Goal: Find specific page/section: Find specific page/section

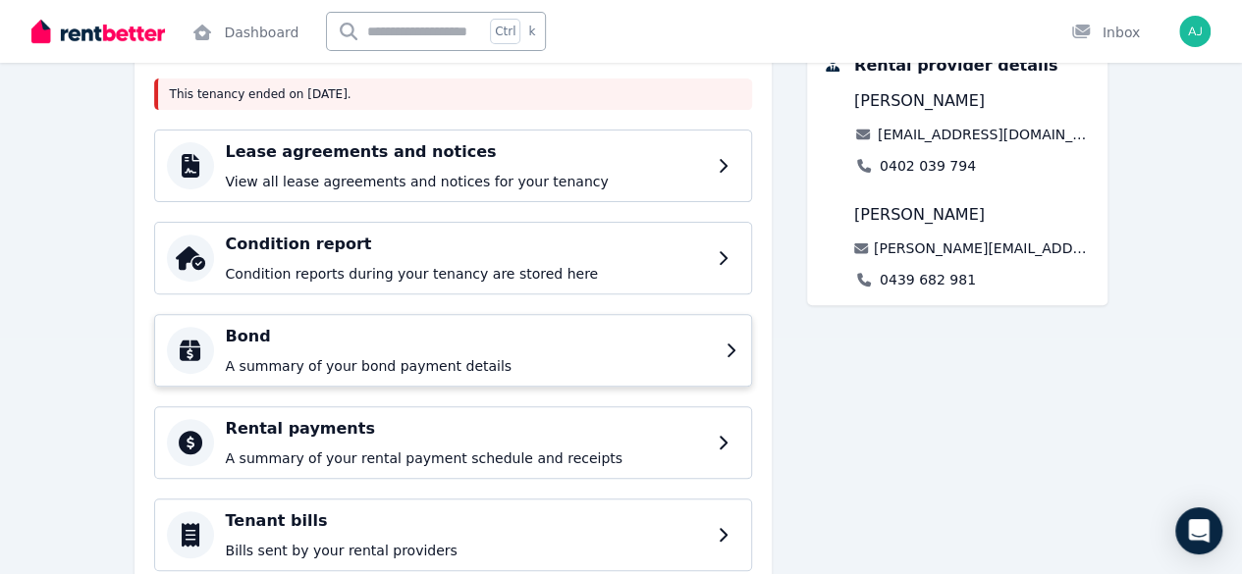
scroll to position [100, 0]
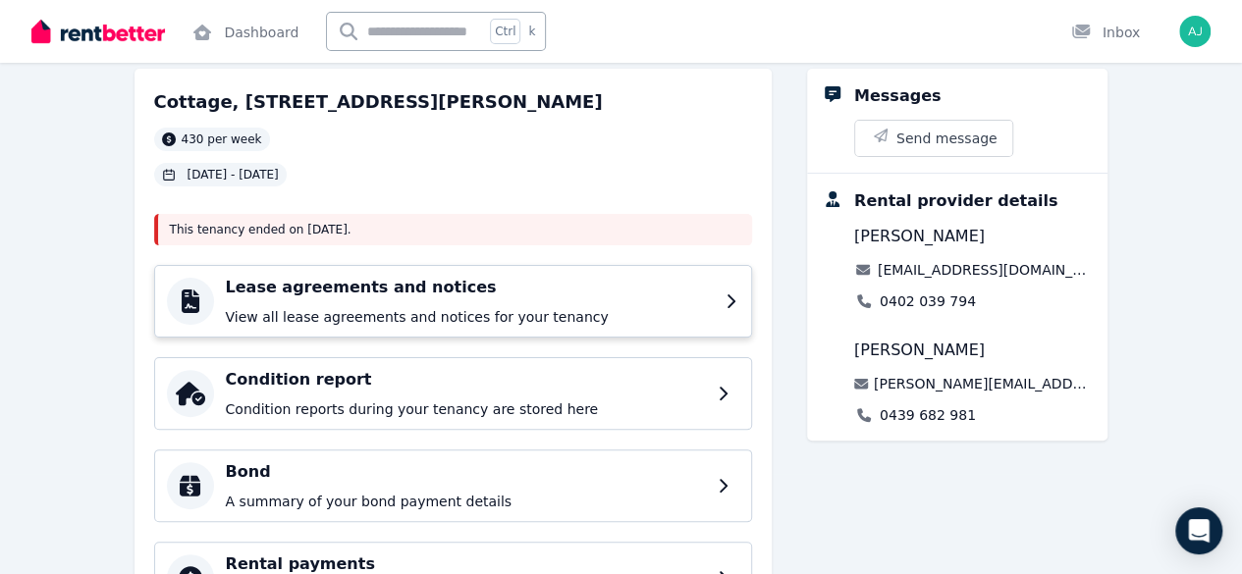
click at [359, 315] on p "View all lease agreements and notices for your tenancy" at bounding box center [470, 317] width 488 height 20
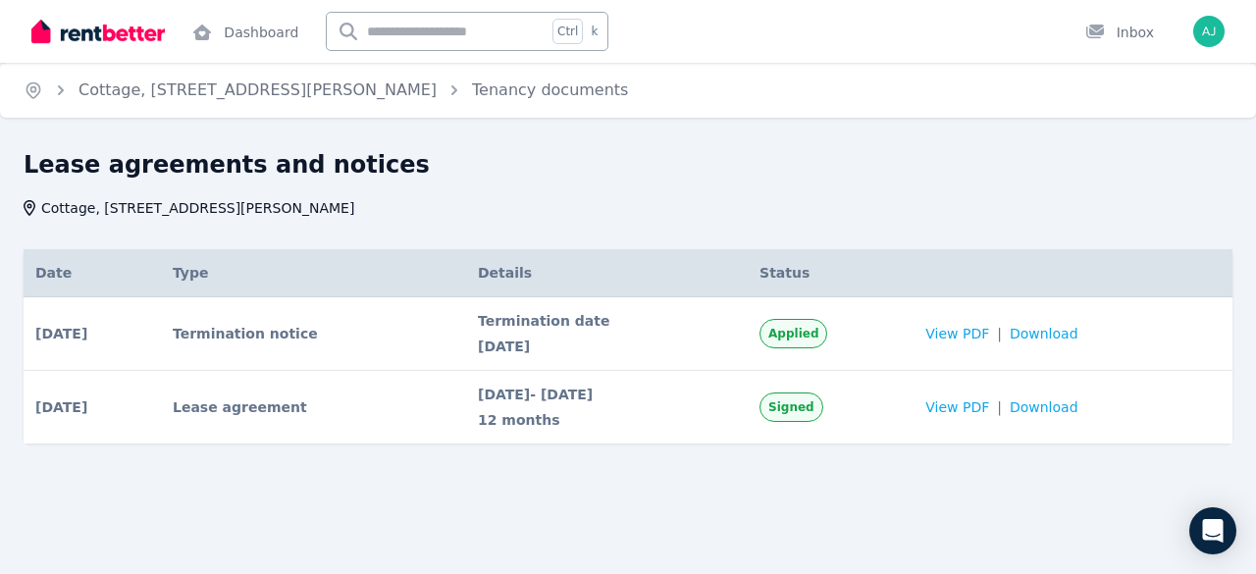
click at [764, 462] on div "Date Type Details Status [DATE] # 1 Termination notice Applied Date [DATE] Deta…" at bounding box center [628, 364] width 1209 height 230
click at [768, 498] on div "Lease agreements and notices Cottage, [STREET_ADDRESS] Date Type Details Status…" at bounding box center [628, 331] width 1256 height 365
